Goal: Check status: Check status

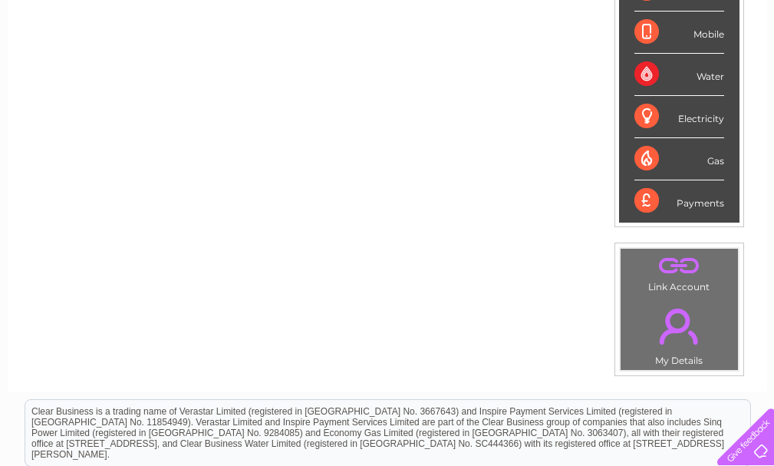
scroll to position [230, 0]
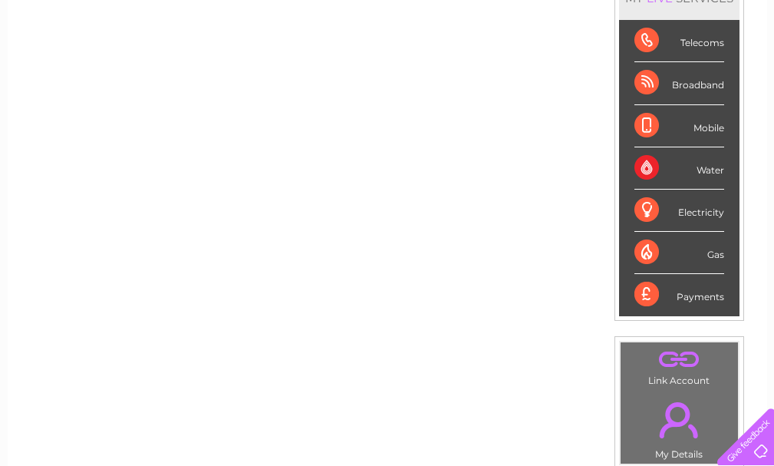
click at [700, 87] on div "Broadband" at bounding box center [679, 83] width 90 height 42
click at [641, 83] on div "Broadband" at bounding box center [679, 83] width 90 height 42
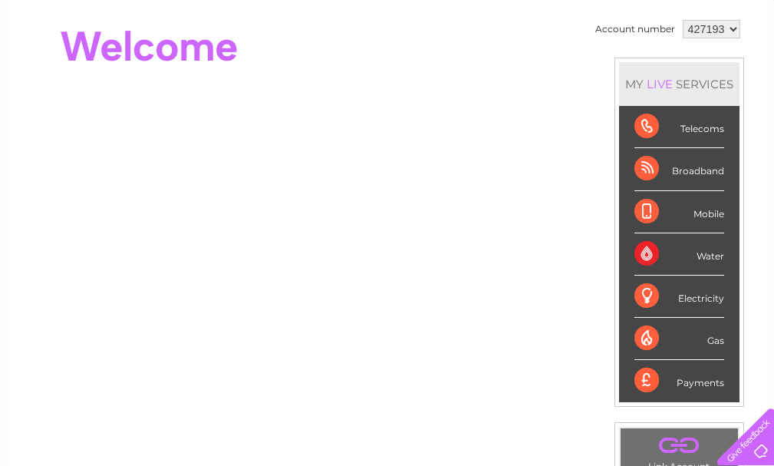
scroll to position [63, 0]
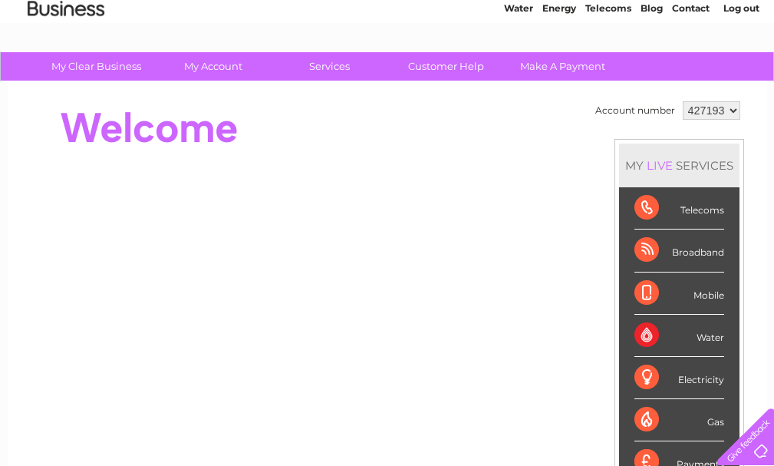
click at [731, 108] on select "427193" at bounding box center [712, 110] width 58 height 18
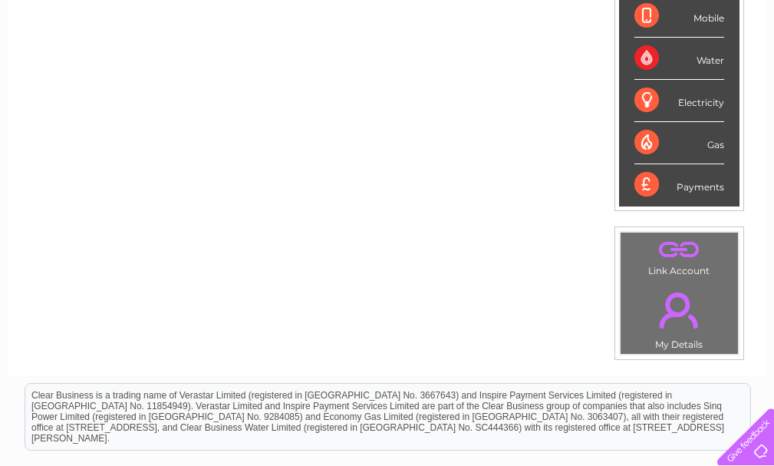
scroll to position [293, 0]
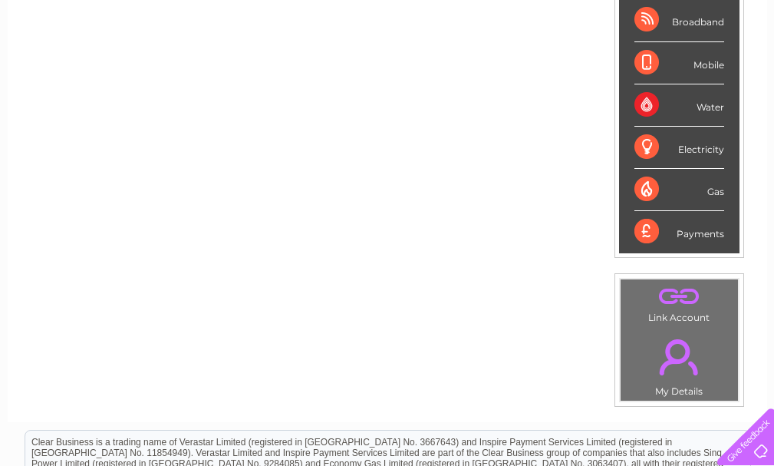
click at [690, 295] on link "." at bounding box center [679, 296] width 110 height 27
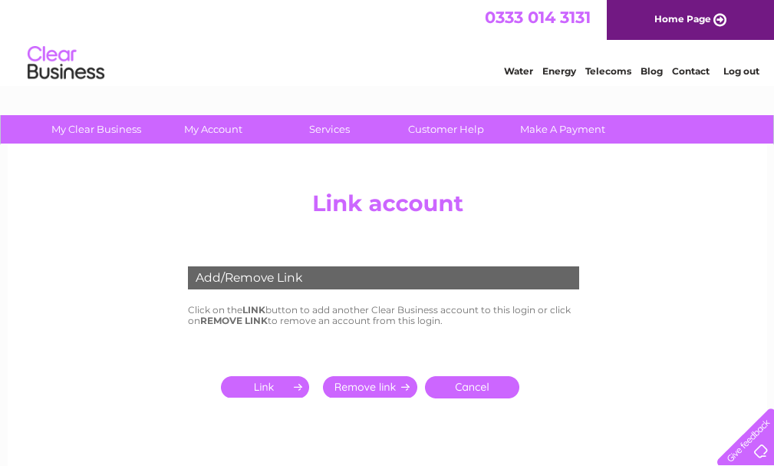
click at [661, 18] on link "Home Page" at bounding box center [690, 20] width 167 height 40
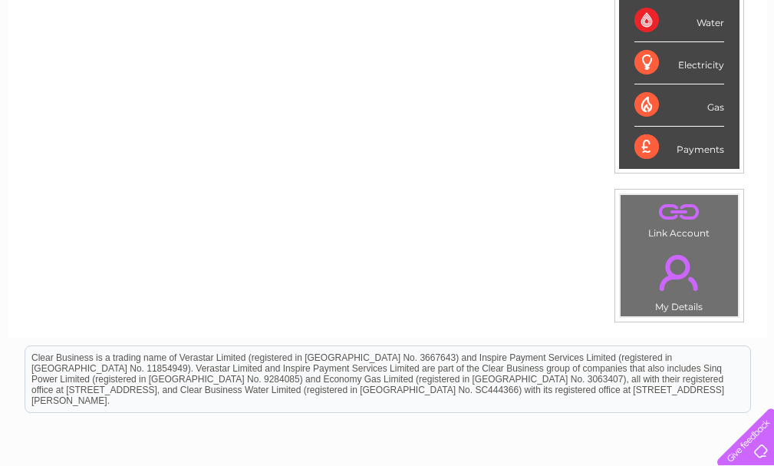
scroll to position [384, 0]
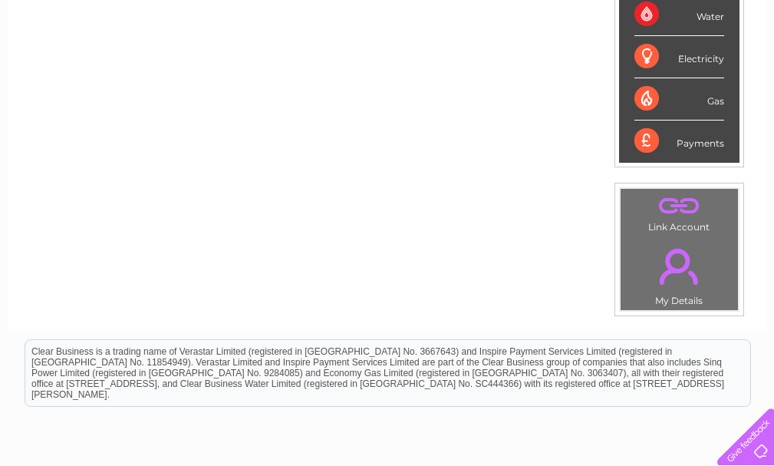
click at [678, 293] on link "." at bounding box center [679, 266] width 110 height 54
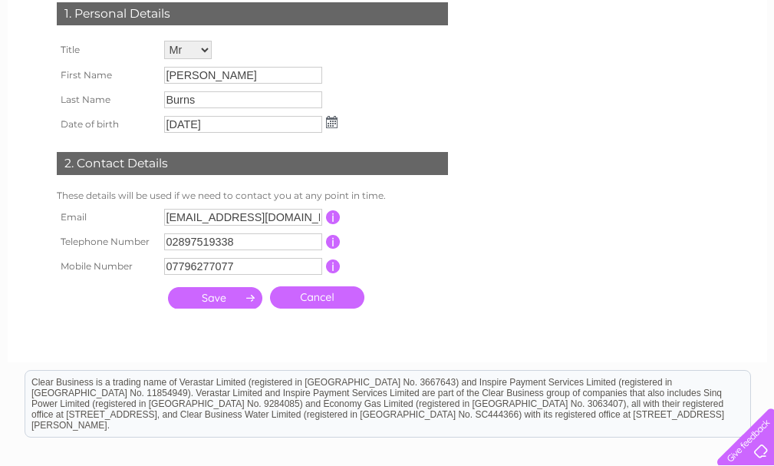
scroll to position [307, 0]
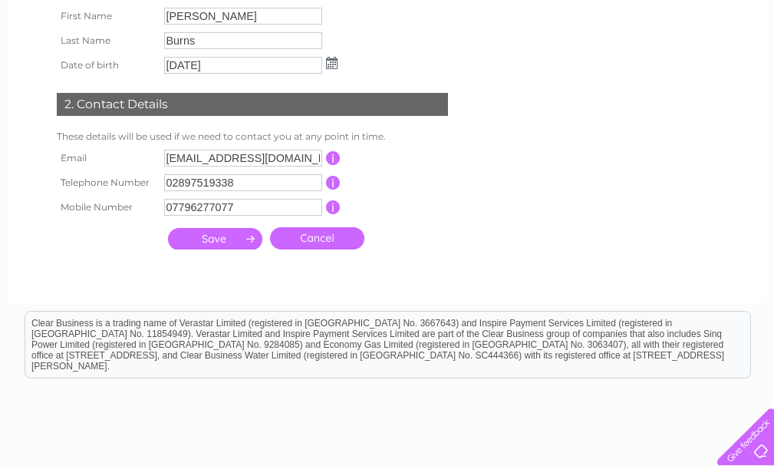
click at [188, 242] on input "submit" at bounding box center [215, 238] width 94 height 21
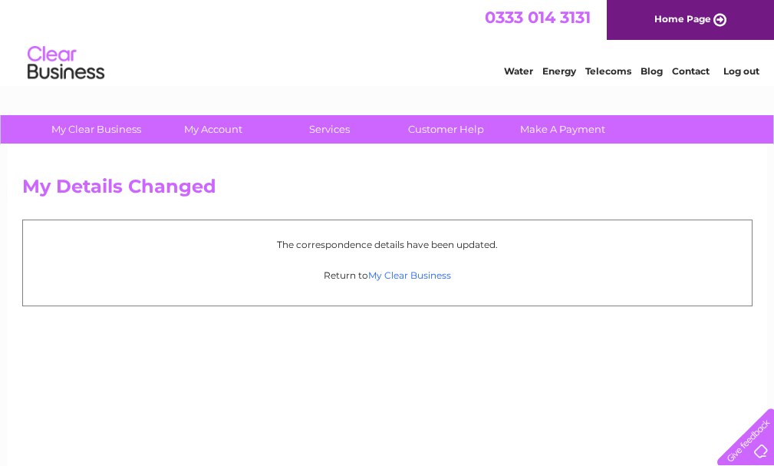
click at [425, 274] on link "My Clear Business" at bounding box center [409, 275] width 83 height 12
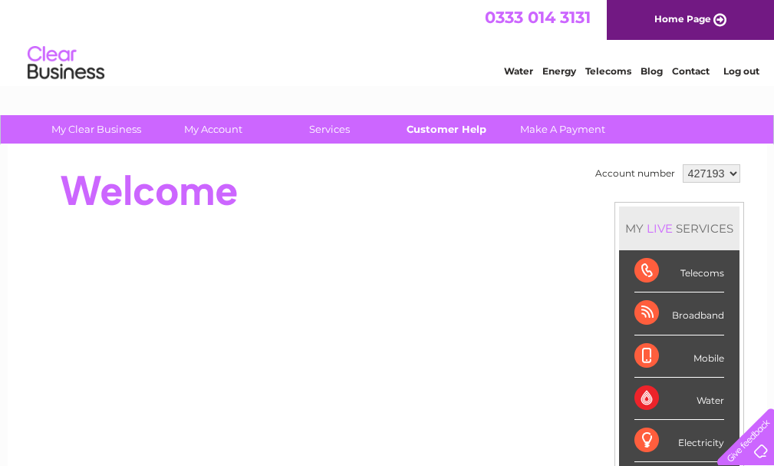
click at [458, 133] on link "Customer Help" at bounding box center [446, 129] width 127 height 28
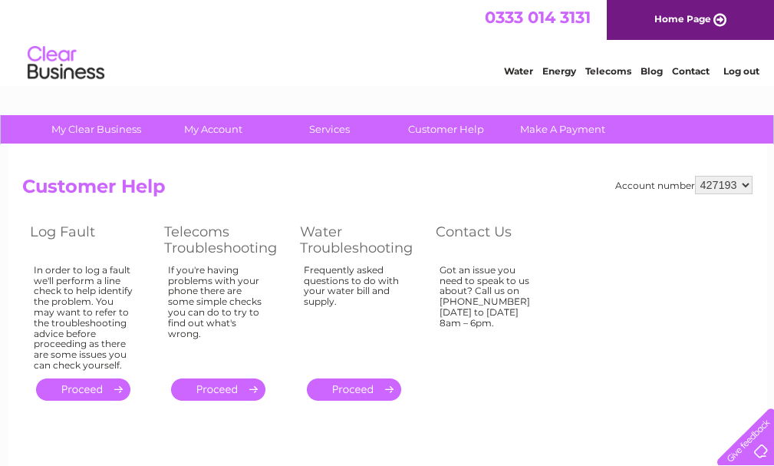
click at [91, 393] on link "." at bounding box center [83, 389] width 94 height 22
click at [92, 388] on link "." at bounding box center [83, 389] width 94 height 22
click at [119, 388] on link "." at bounding box center [83, 389] width 94 height 22
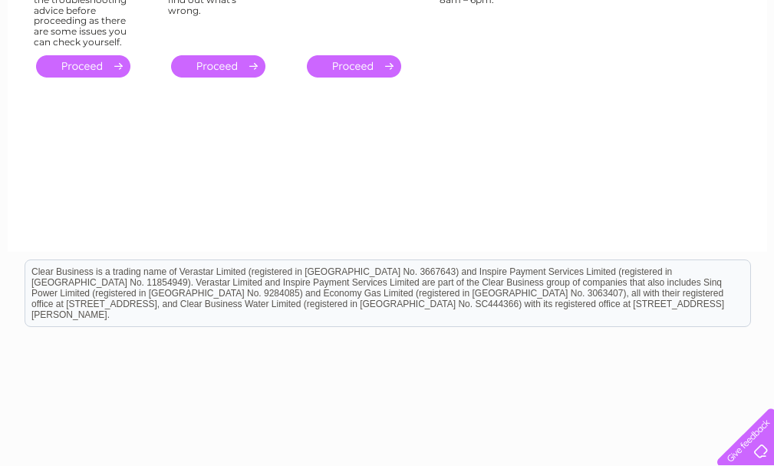
scroll to position [306, 0]
